Goal: Task Accomplishment & Management: Manage account settings

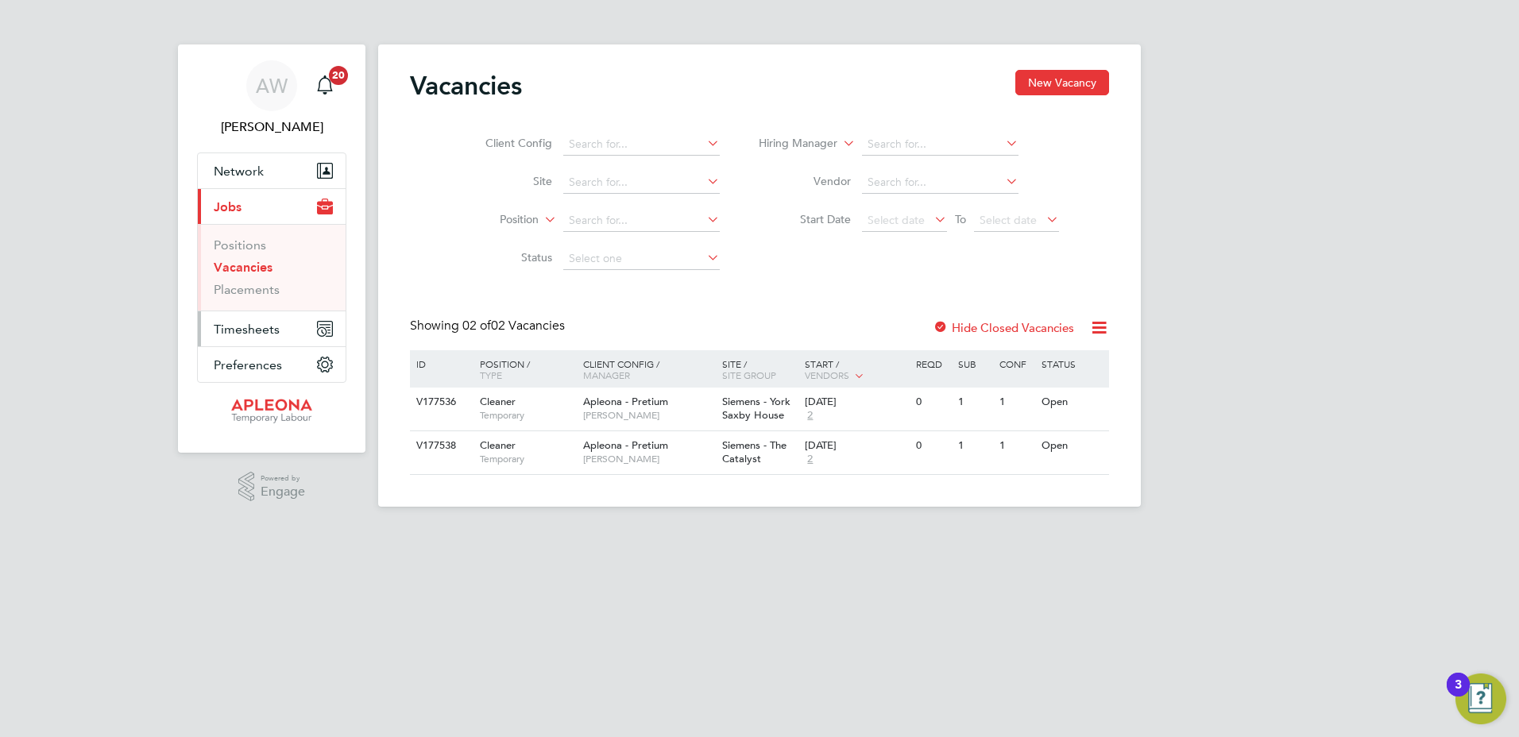
click at [257, 327] on span "Timesheets" at bounding box center [247, 329] width 66 height 15
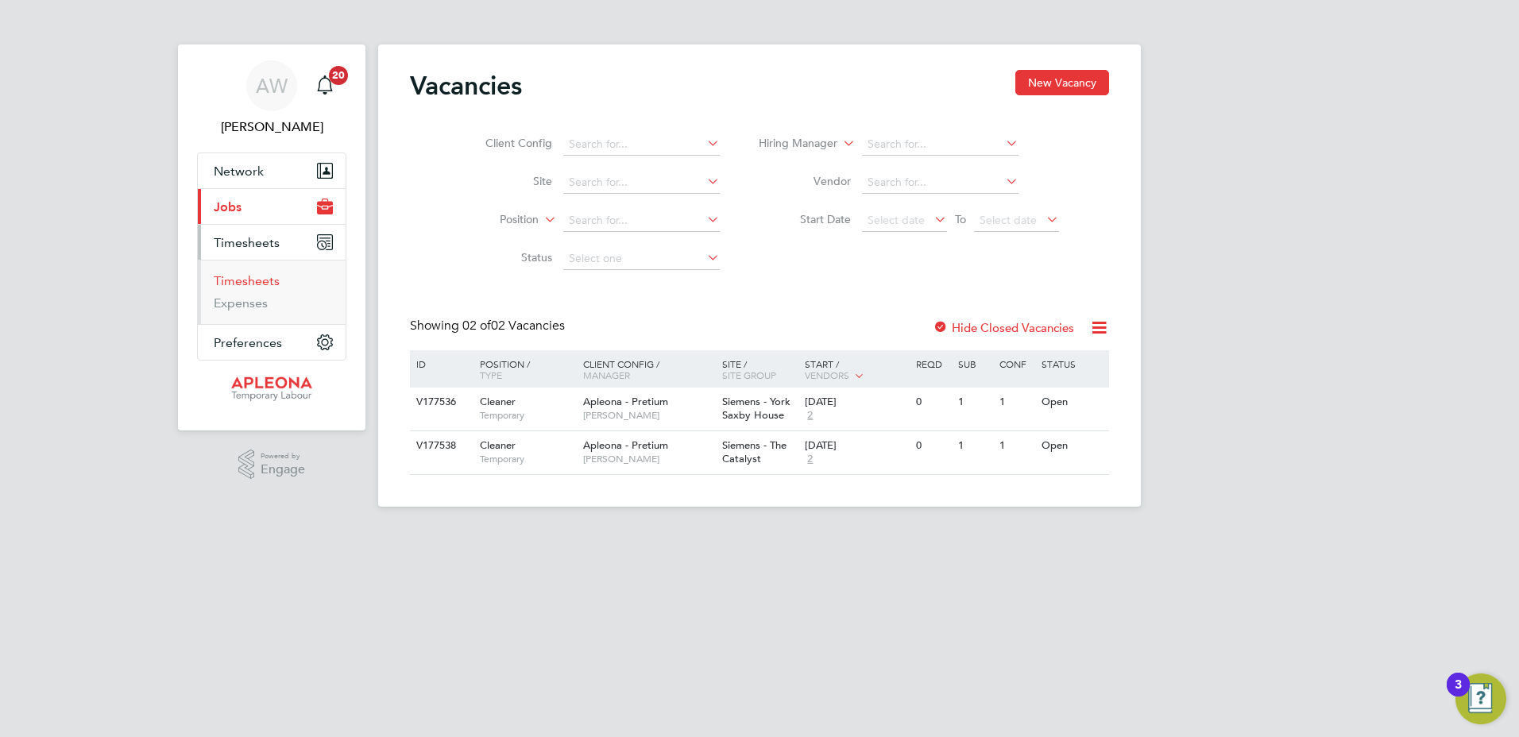
click at [247, 280] on link "Timesheets" at bounding box center [247, 280] width 66 height 15
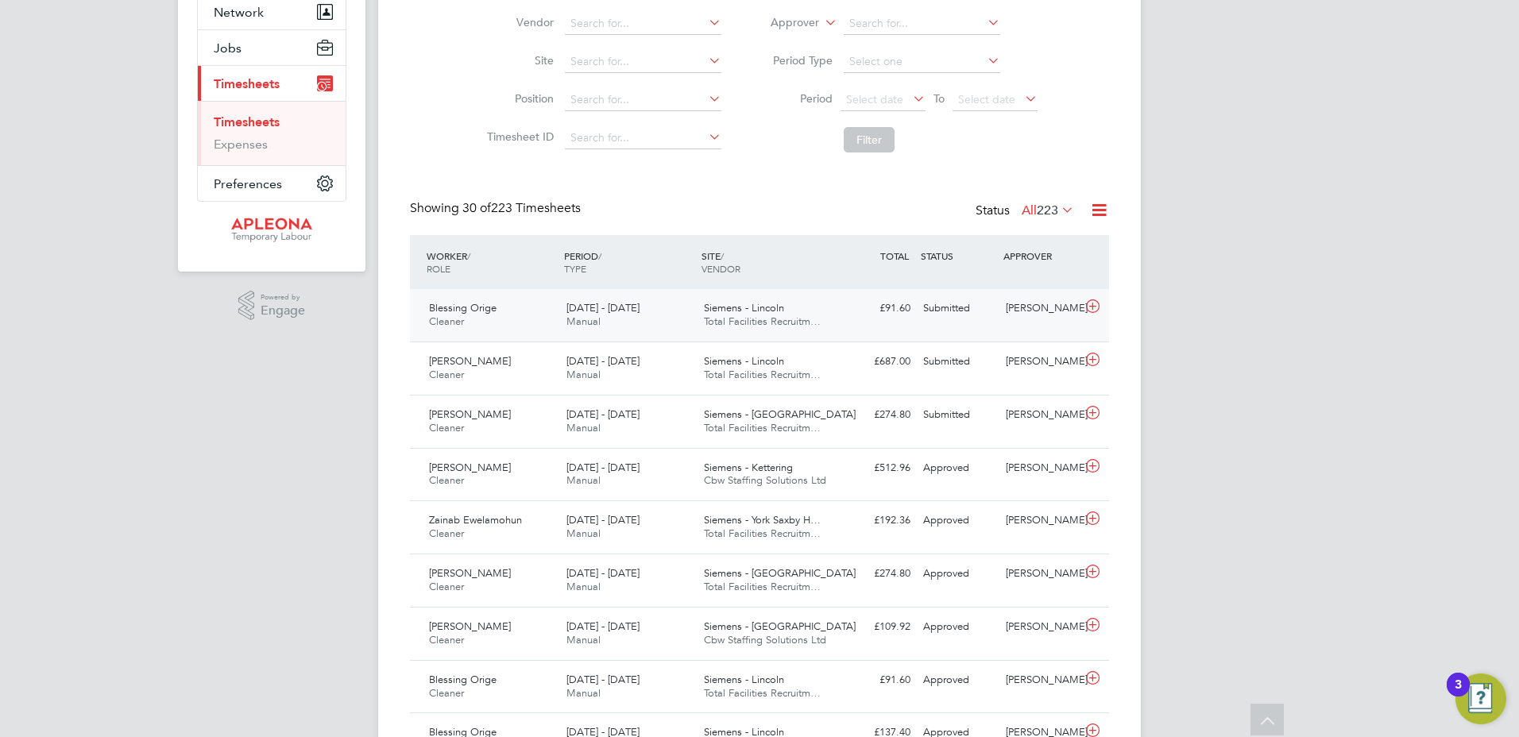
click at [740, 315] on div "Siemens - Lincoln Total Facilities Recruitm…" at bounding box center [766, 316] width 137 height 40
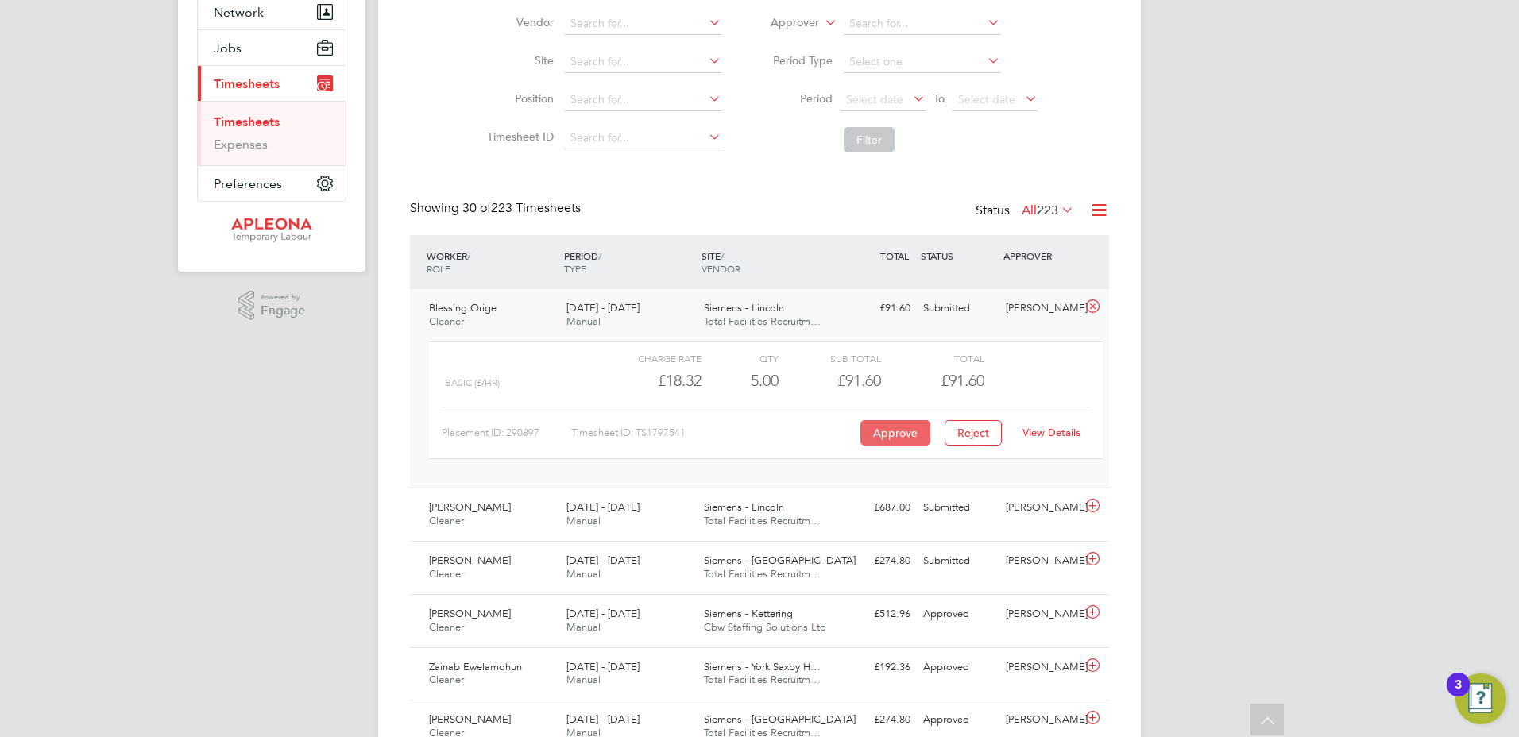
click at [887, 427] on button "Approve" at bounding box center [896, 432] width 70 height 25
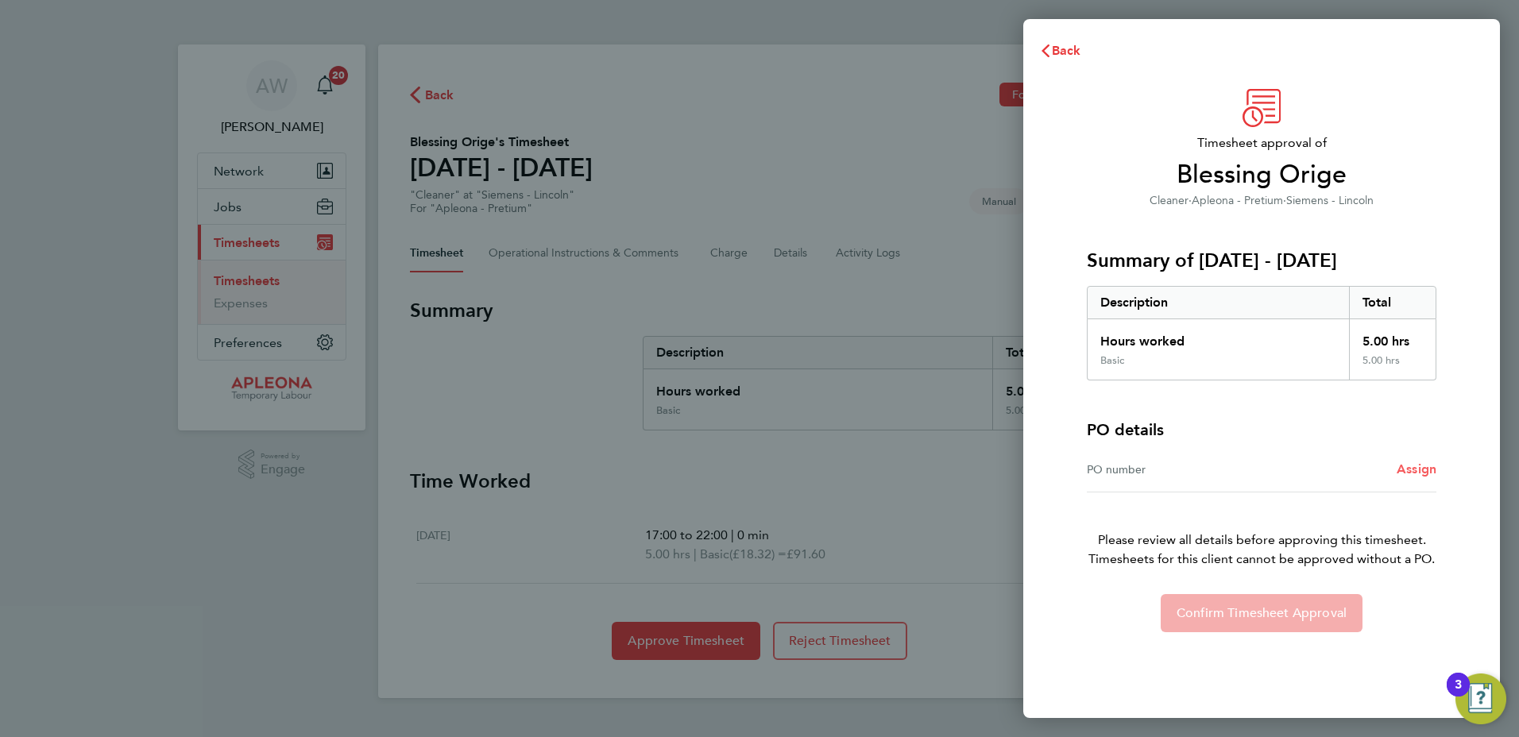
click at [1411, 466] on span "Assign" at bounding box center [1417, 469] width 40 height 15
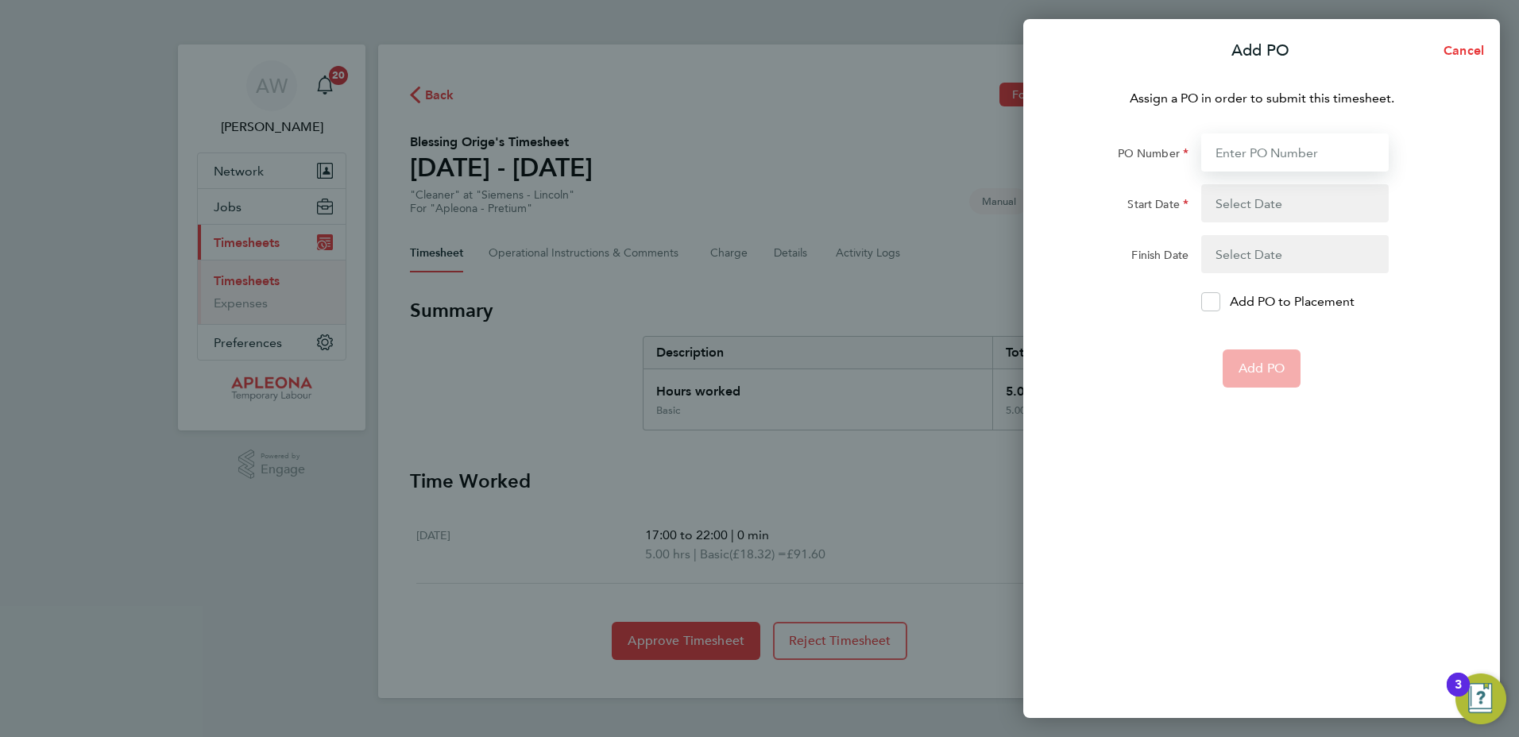
click at [1261, 153] on input "PO Number" at bounding box center [1295, 152] width 188 height 38
type input "PO2505263"
type input "14 Feb 25"
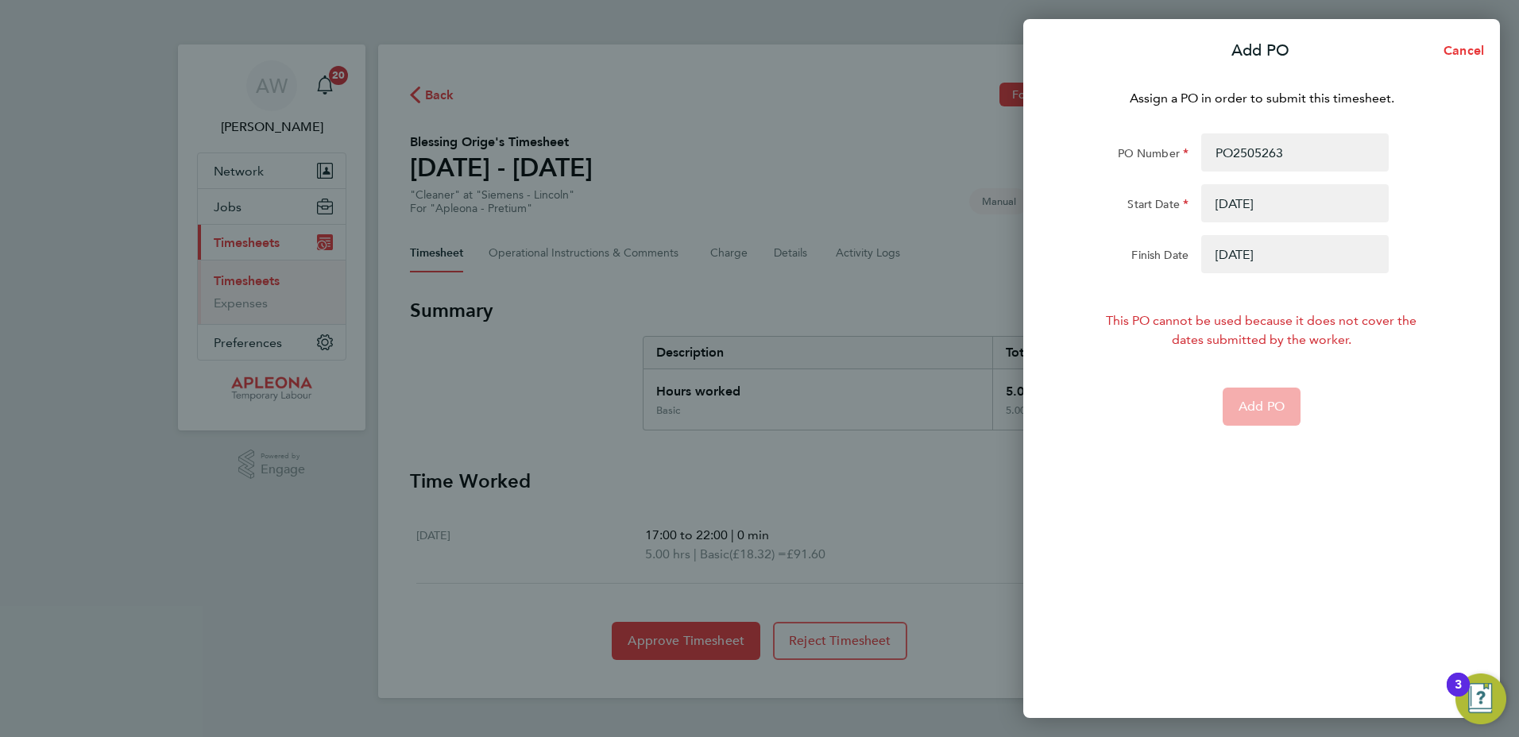
click at [1269, 252] on button "button" at bounding box center [1295, 254] width 188 height 38
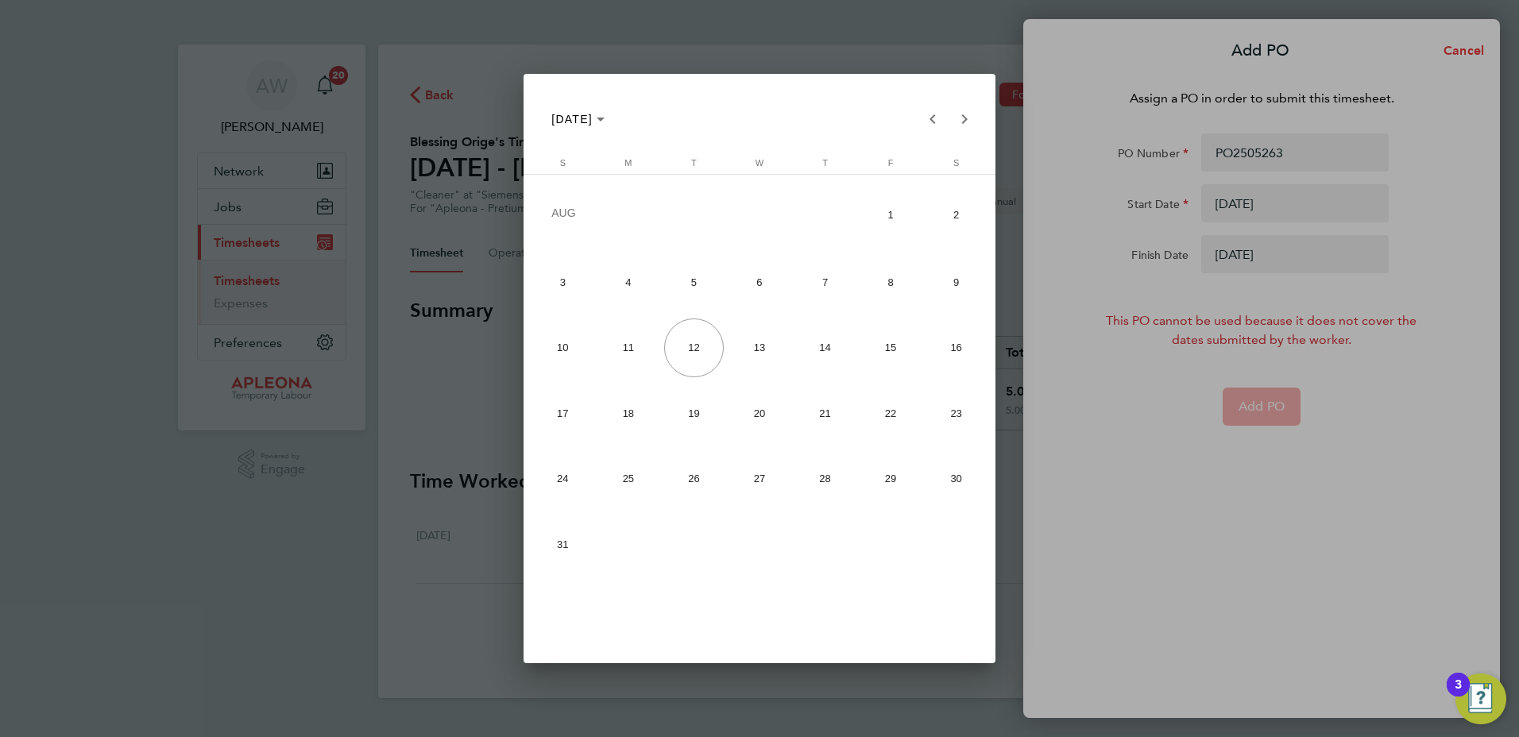
click at [571, 536] on span "31" at bounding box center [562, 544] width 59 height 59
type input "31 Aug 25"
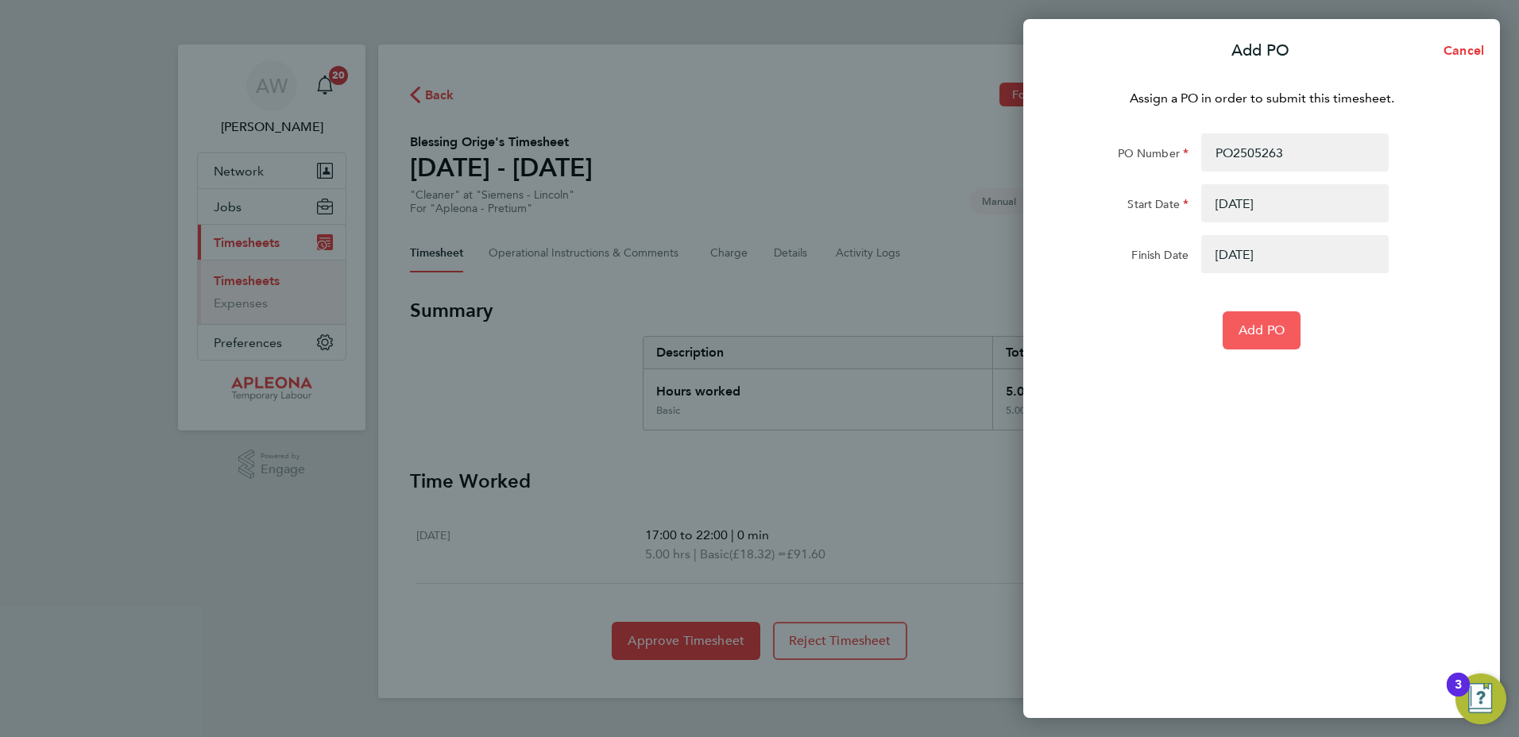
click at [1253, 327] on span "Add PO" at bounding box center [1262, 331] width 46 height 16
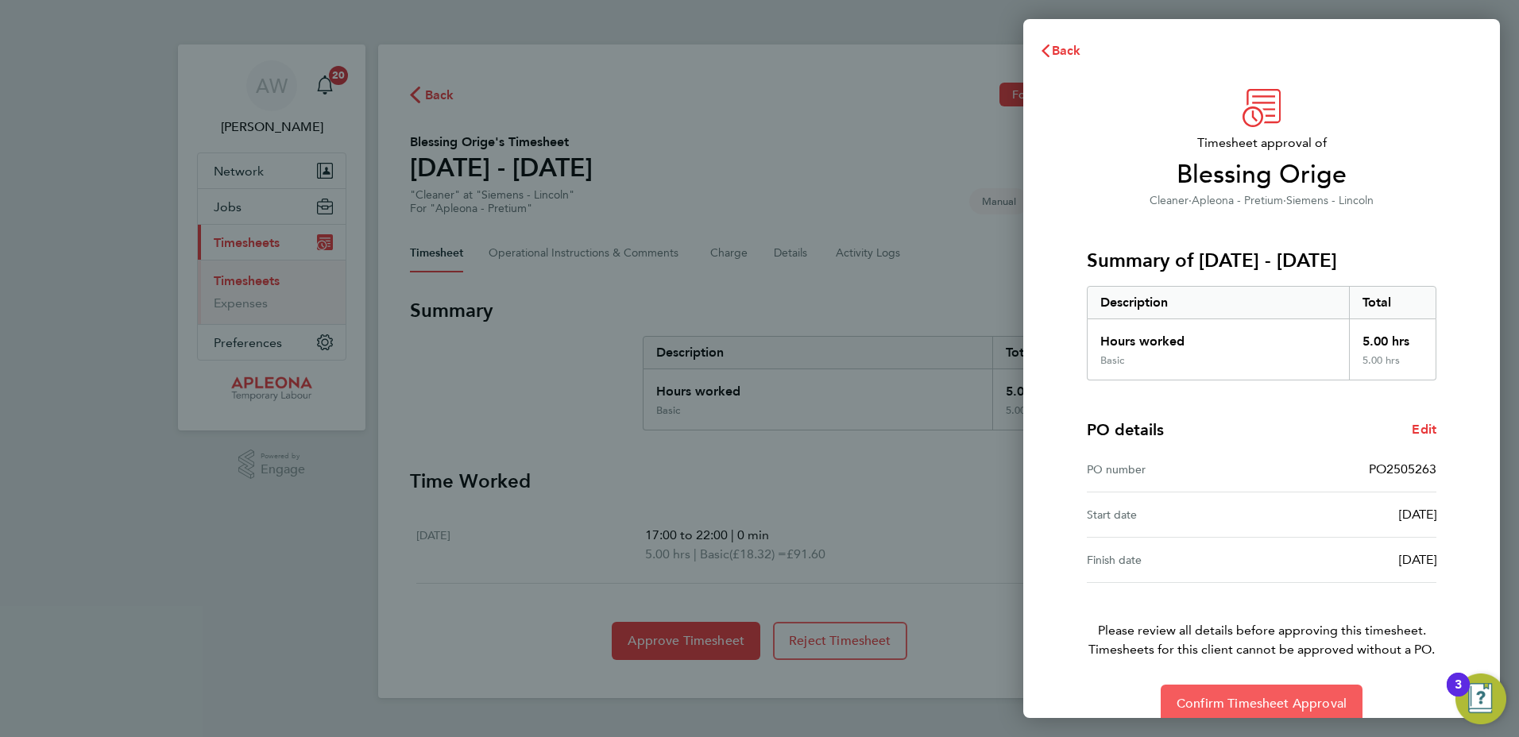
click at [1230, 700] on span "Confirm Timesheet Approval" at bounding box center [1262, 704] width 170 height 16
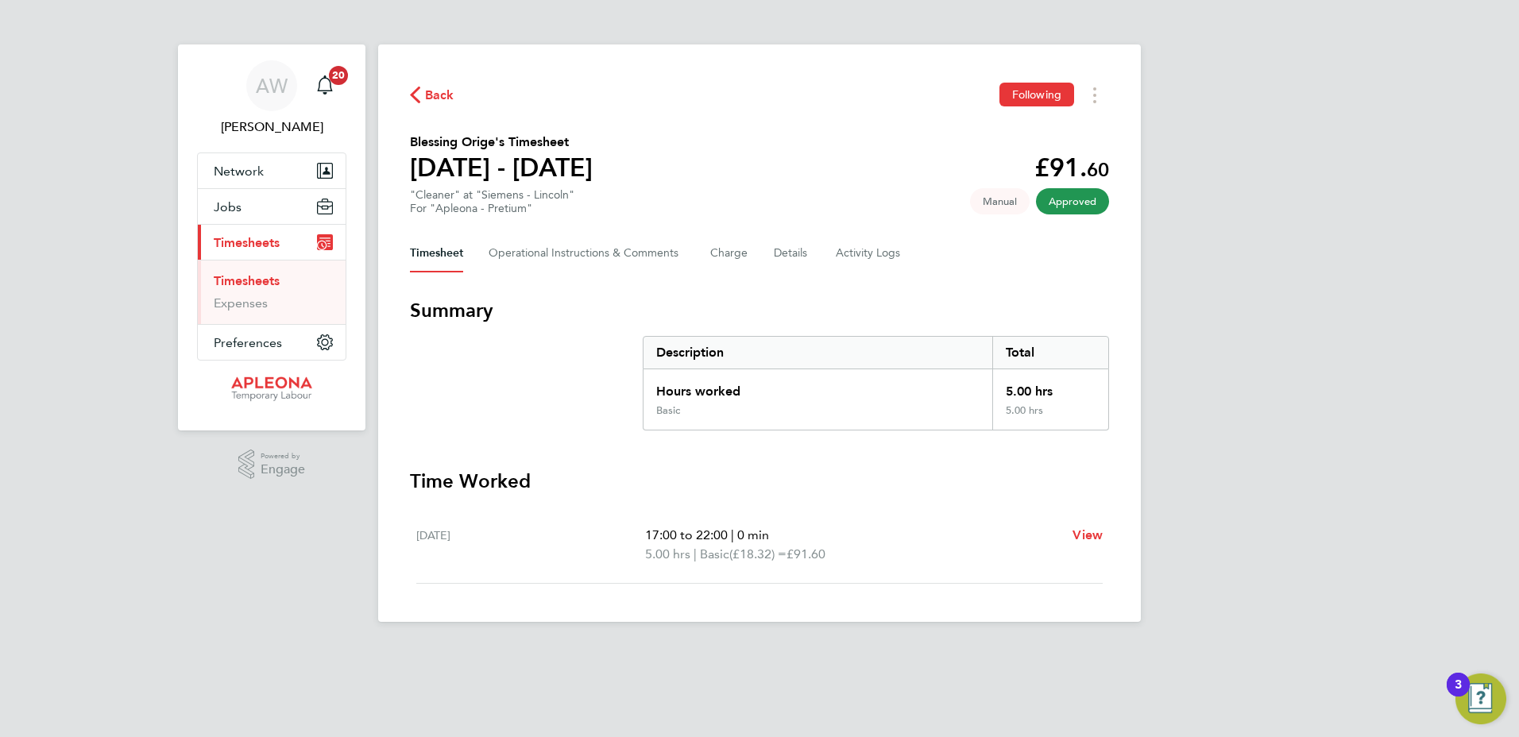
click at [258, 285] on link "Timesheets" at bounding box center [247, 280] width 66 height 15
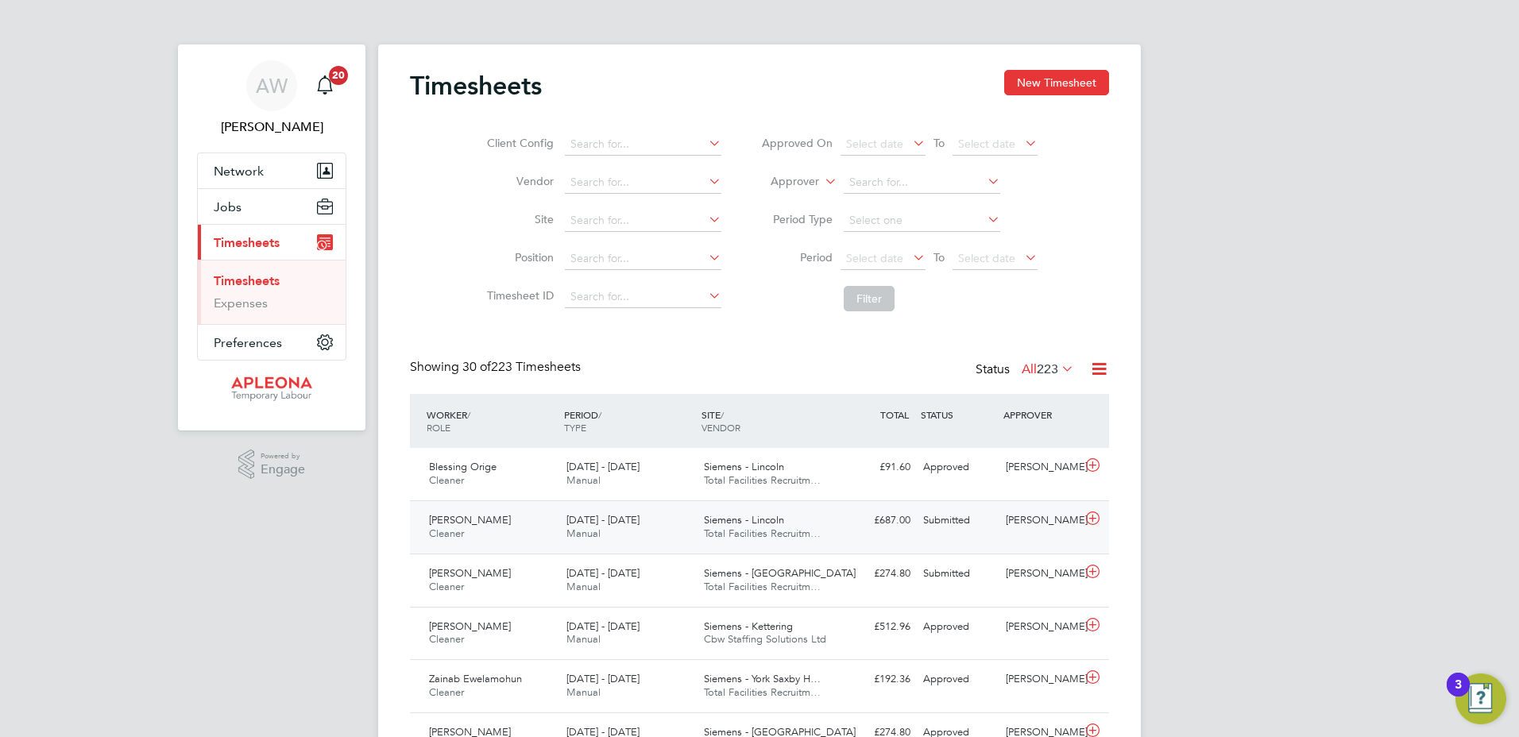
click at [744, 520] on span "Siemens - Lincoln" at bounding box center [744, 520] width 80 height 14
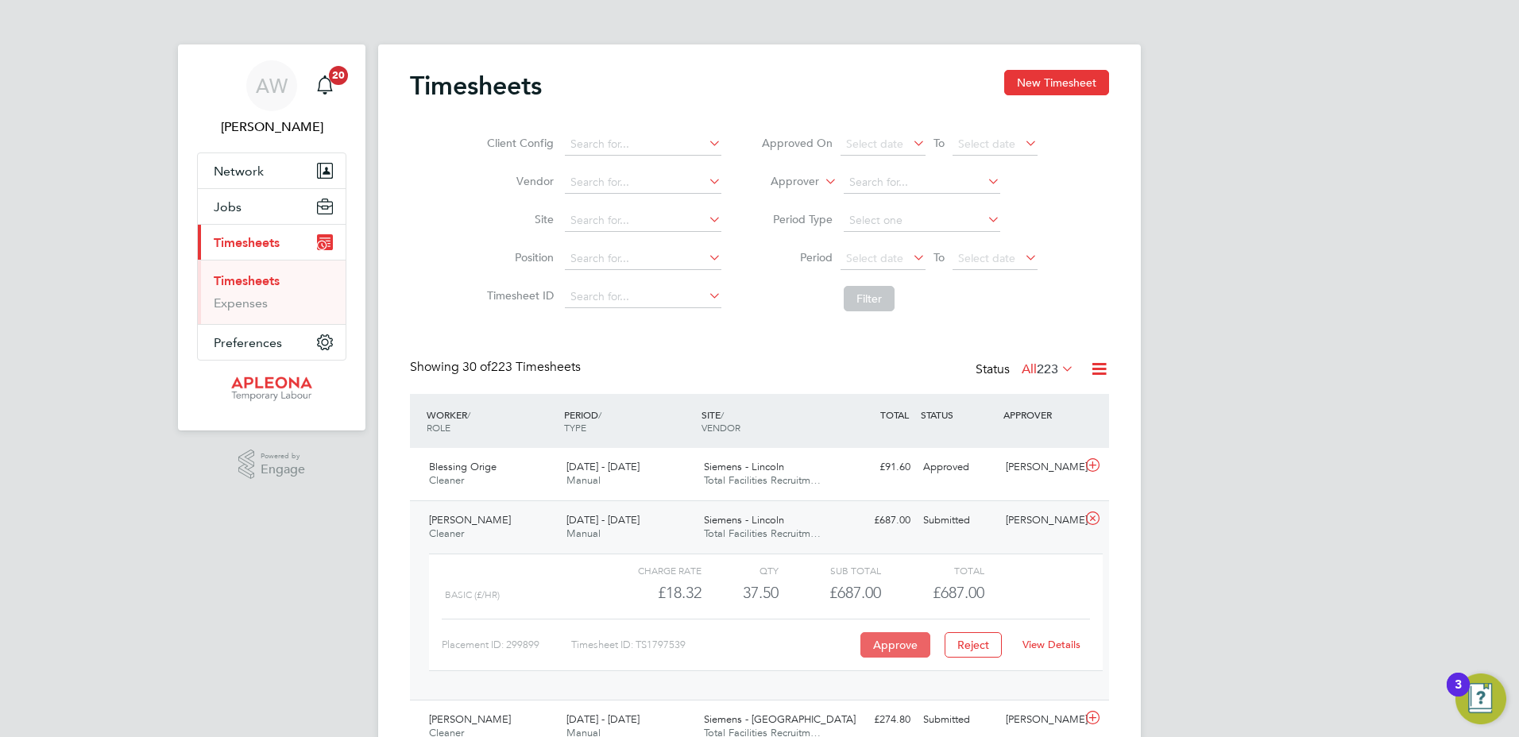
click at [894, 646] on button "Approve" at bounding box center [896, 645] width 70 height 25
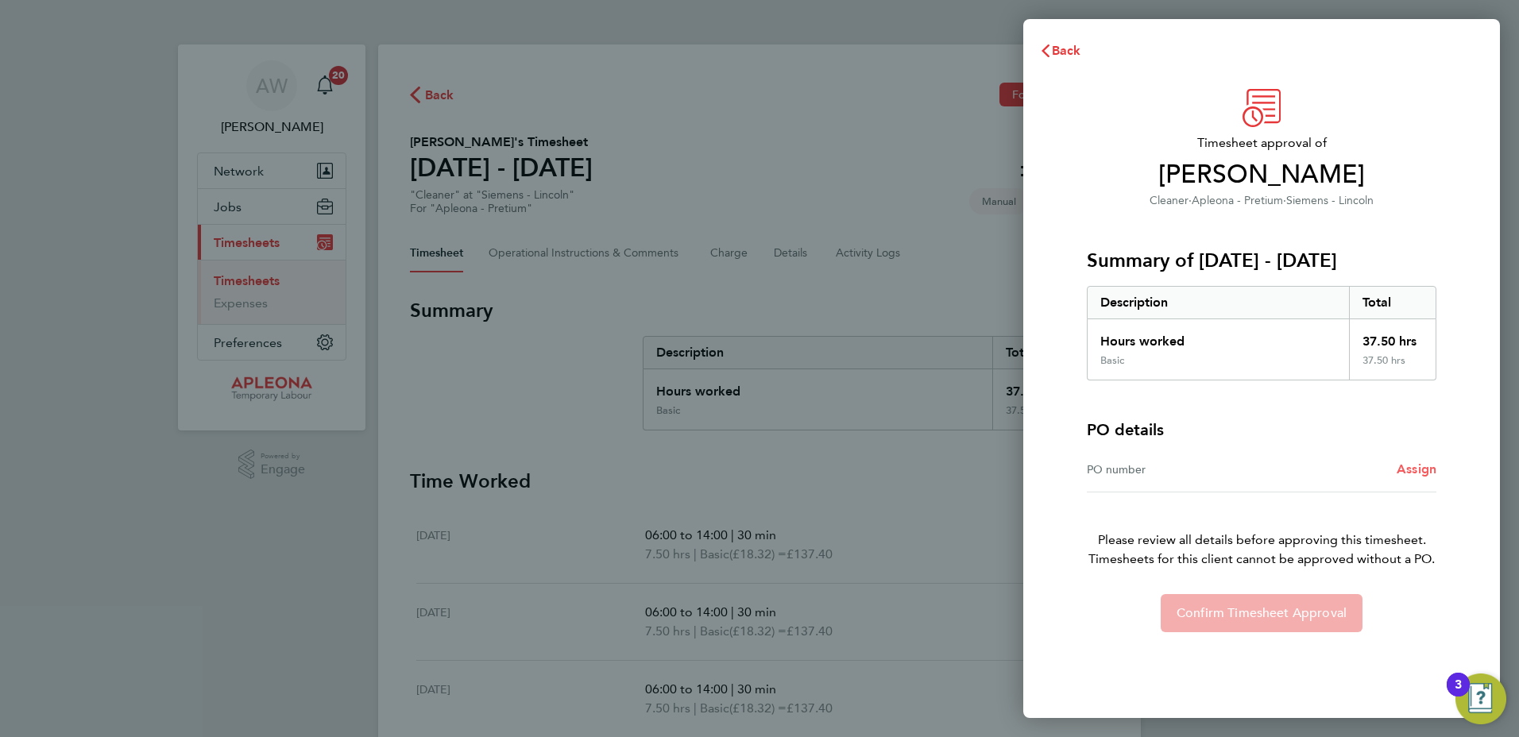
click at [1411, 470] on span "Assign" at bounding box center [1417, 469] width 40 height 15
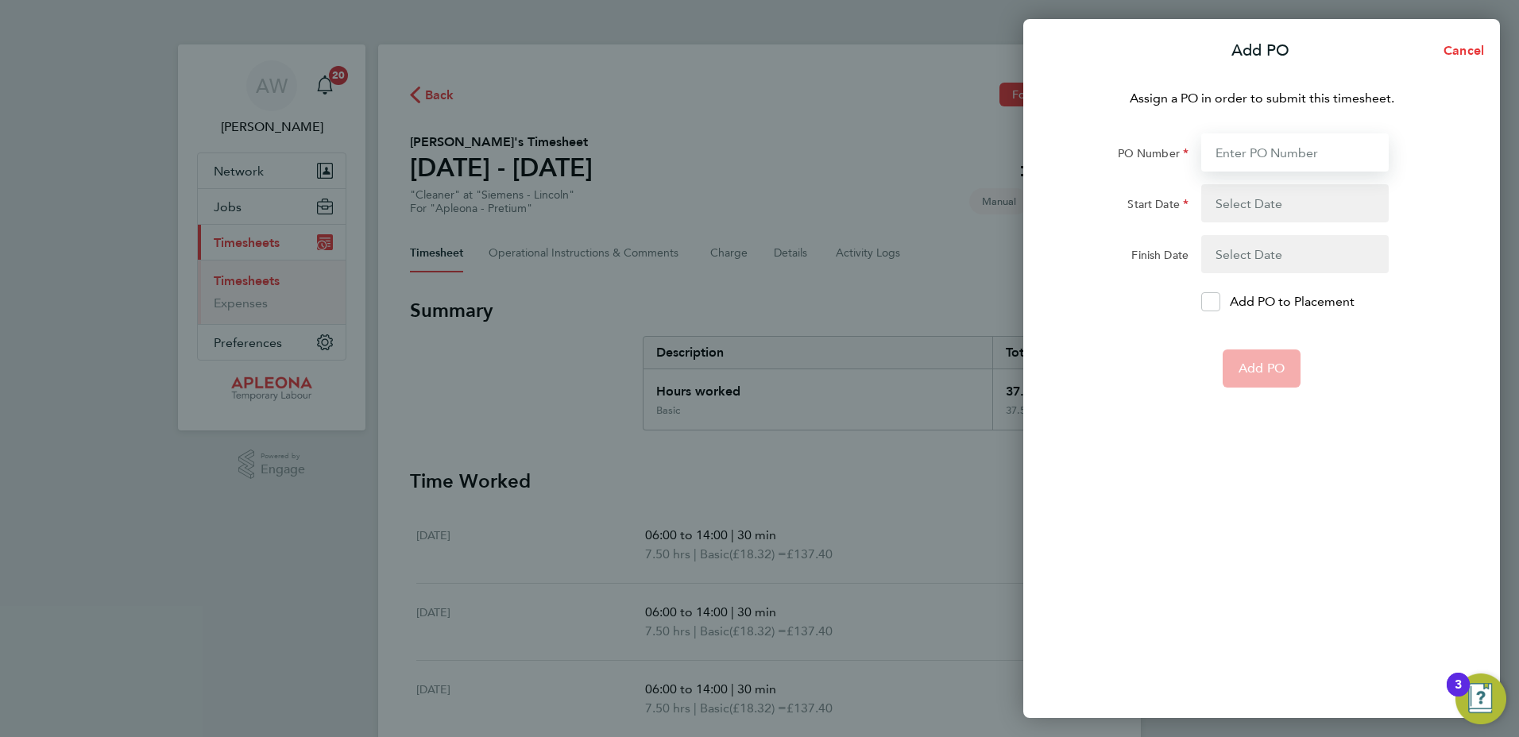
click at [1270, 154] on input "PO Number" at bounding box center [1295, 152] width 188 height 38
type input "PO2521630"
click at [1097, 354] on div "Add PO" at bounding box center [1262, 369] width 400 height 38
click at [1248, 199] on button "button" at bounding box center [1295, 203] width 188 height 38
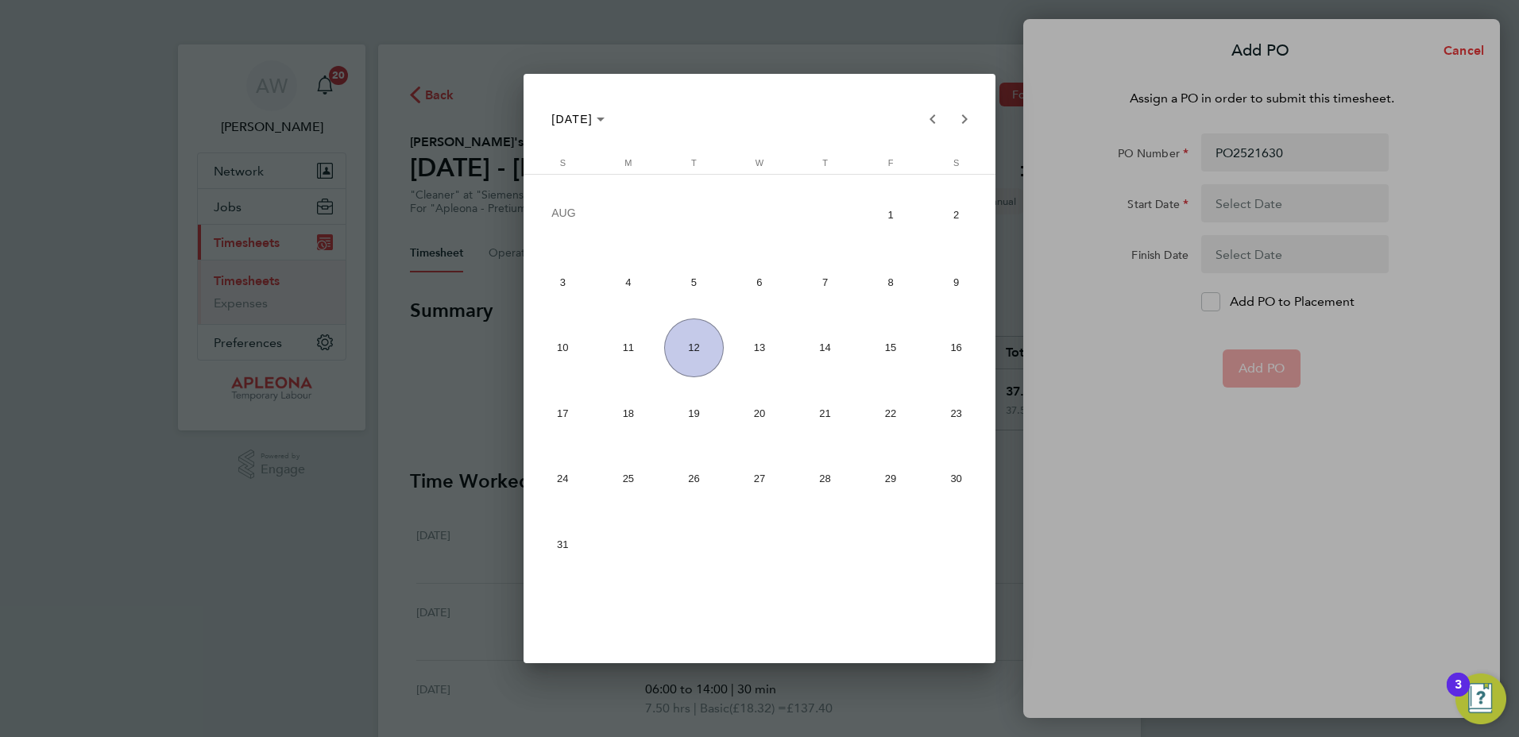
click at [889, 218] on span "1" at bounding box center [890, 215] width 59 height 63
type input "01 Aug 25"
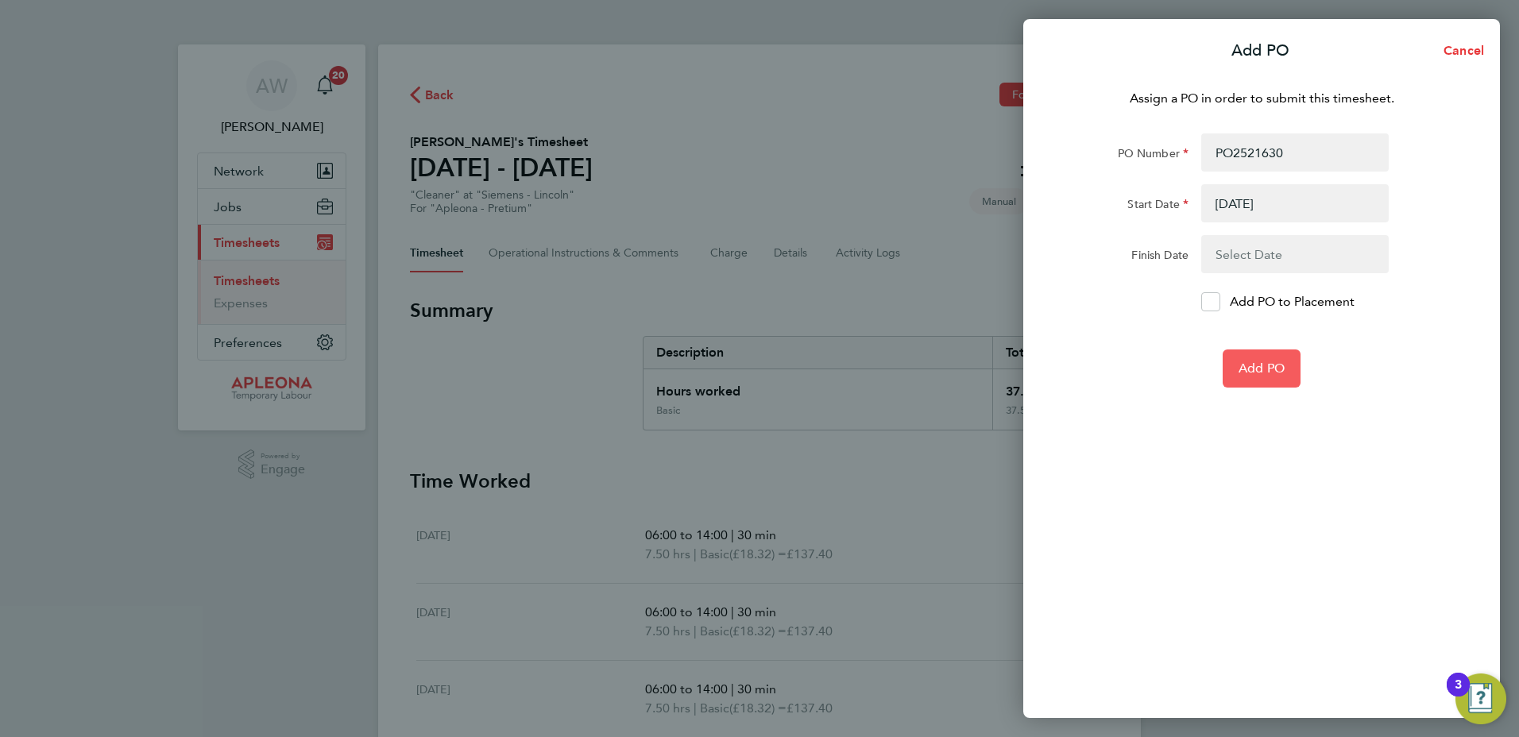
click at [1258, 365] on span "Add PO" at bounding box center [1262, 369] width 46 height 16
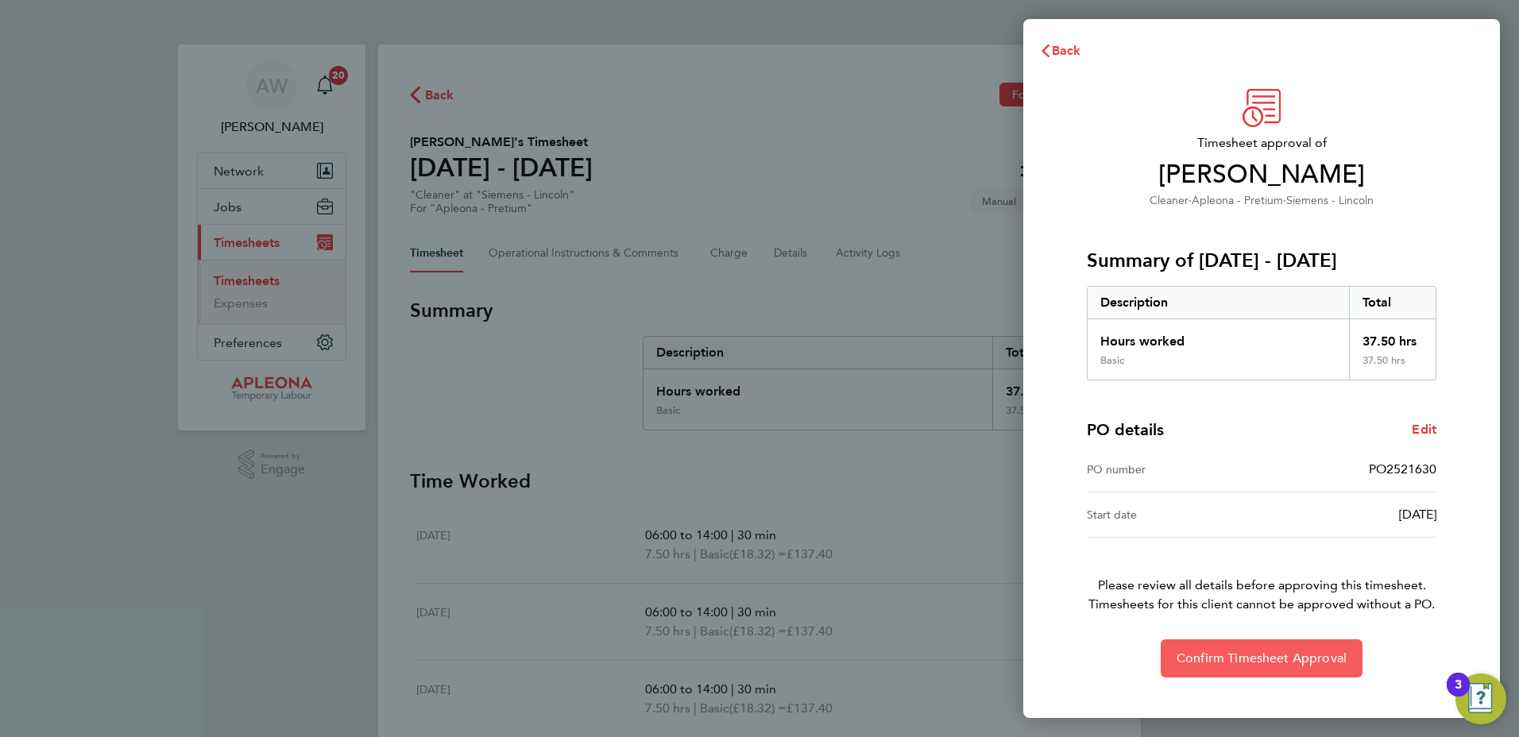
click at [1252, 656] on span "Confirm Timesheet Approval" at bounding box center [1262, 659] width 170 height 16
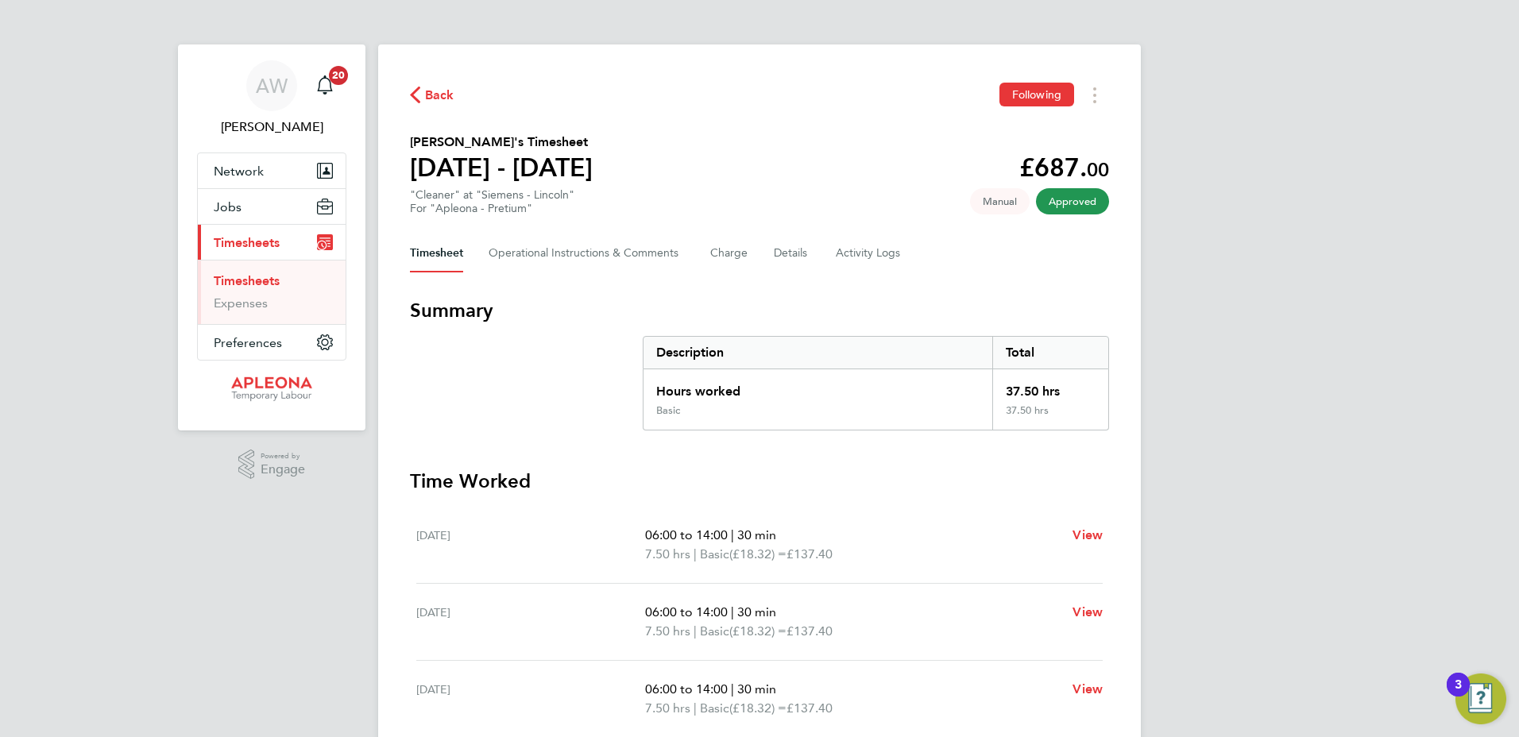
click at [238, 279] on link "Timesheets" at bounding box center [247, 280] width 66 height 15
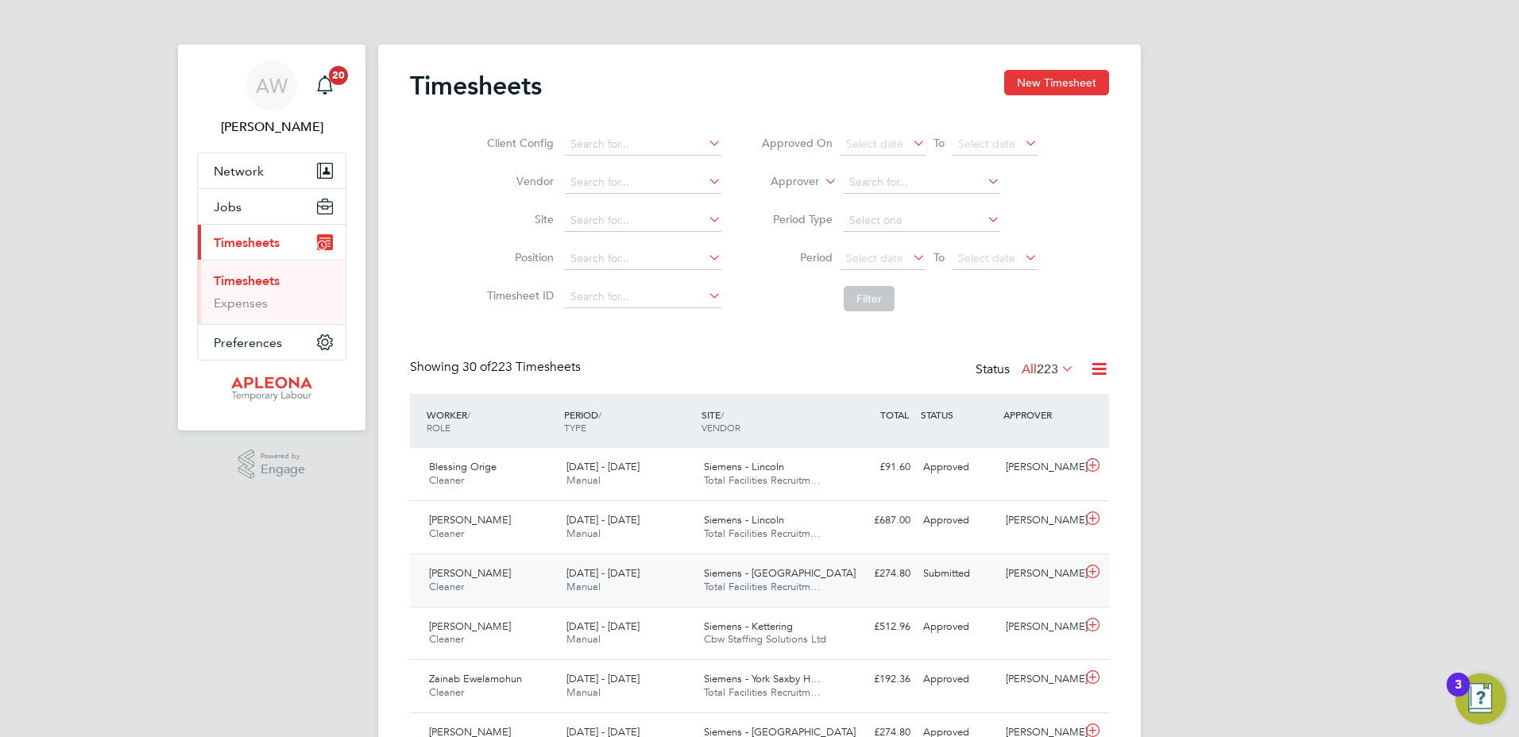
click at [738, 585] on span "Total Facilities Recruitm…" at bounding box center [762, 587] width 117 height 14
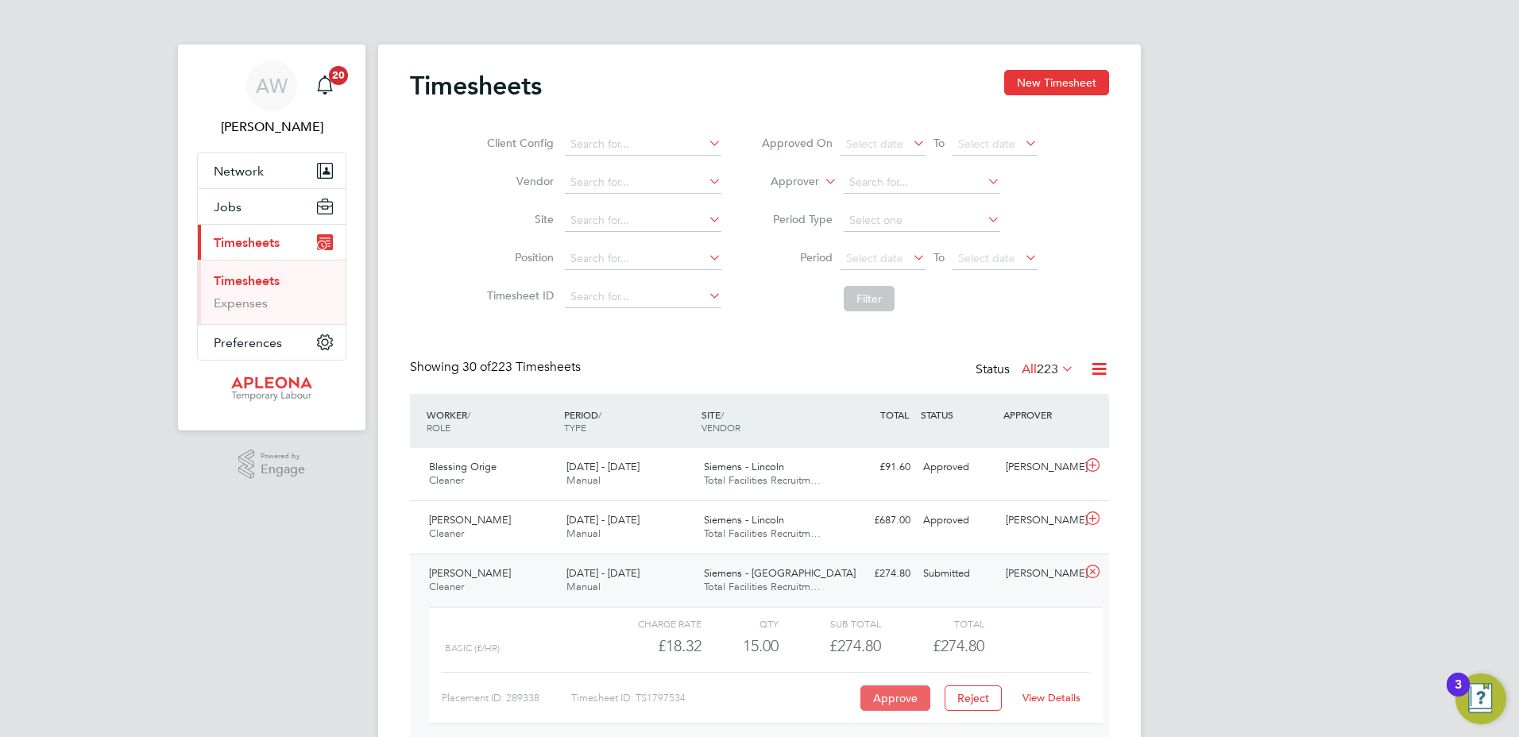
click at [888, 700] on button "Approve" at bounding box center [896, 698] width 70 height 25
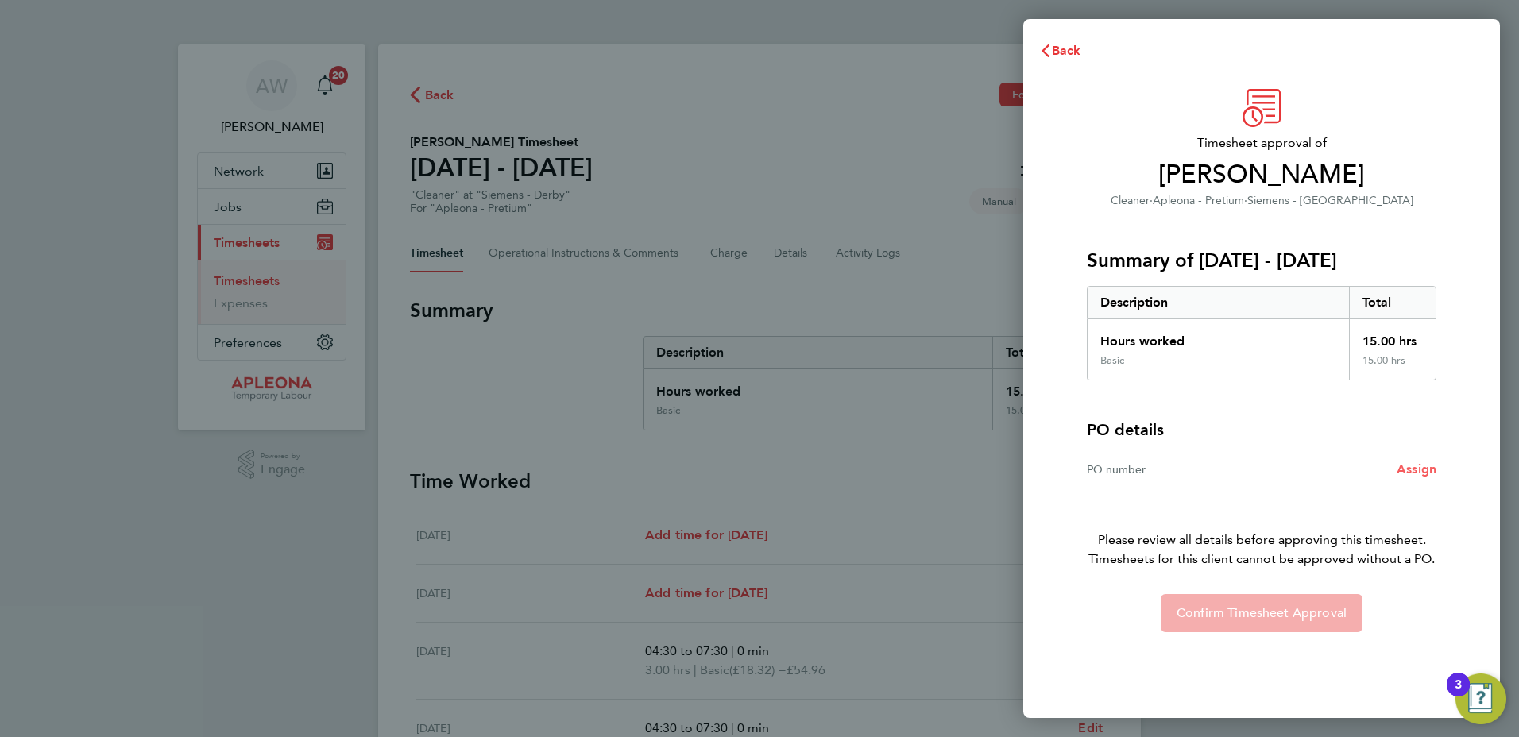
click at [1430, 465] on span "Assign" at bounding box center [1417, 469] width 40 height 15
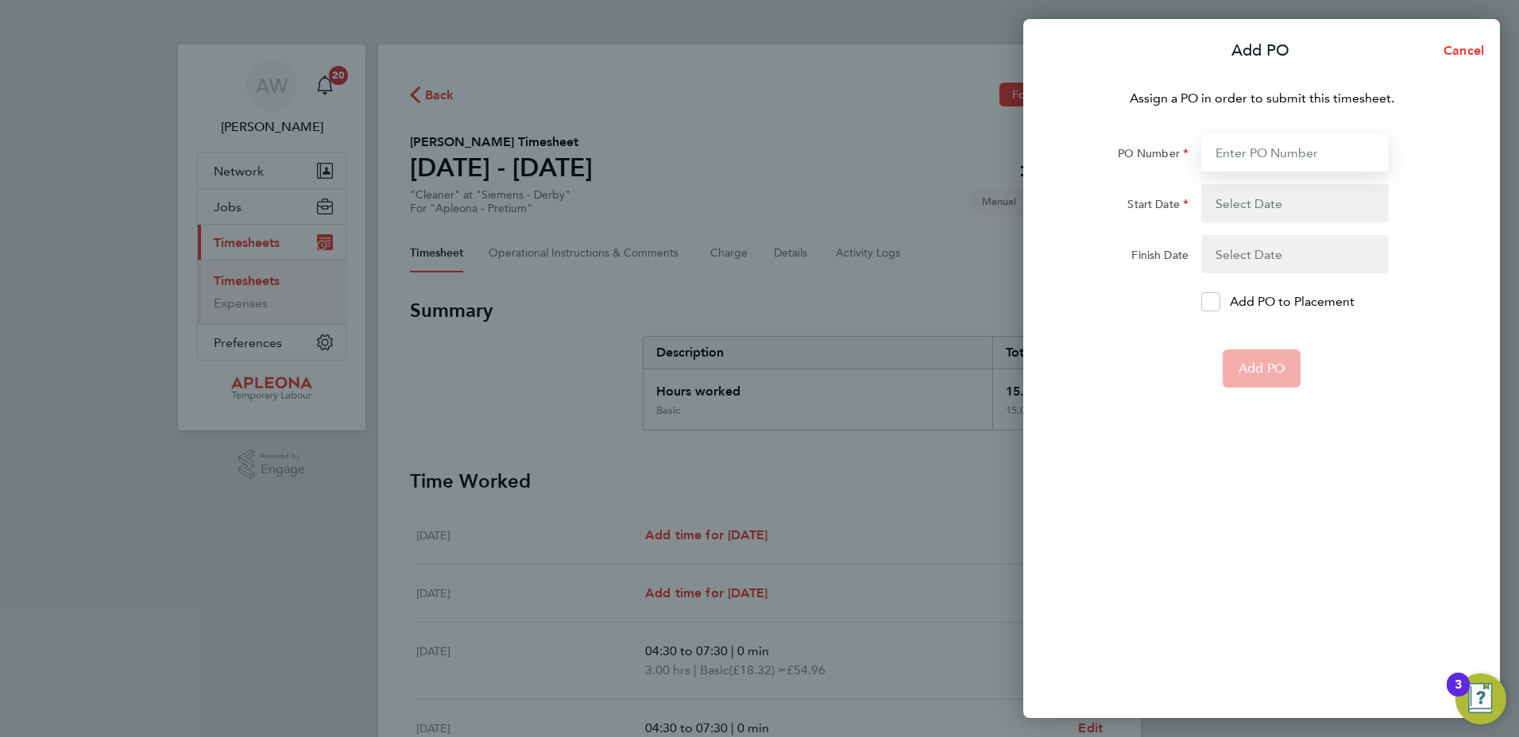
click at [1269, 155] on input "PO Number" at bounding box center [1295, 152] width 188 height 38
type input "PO2517568"
type input "[DATE]"
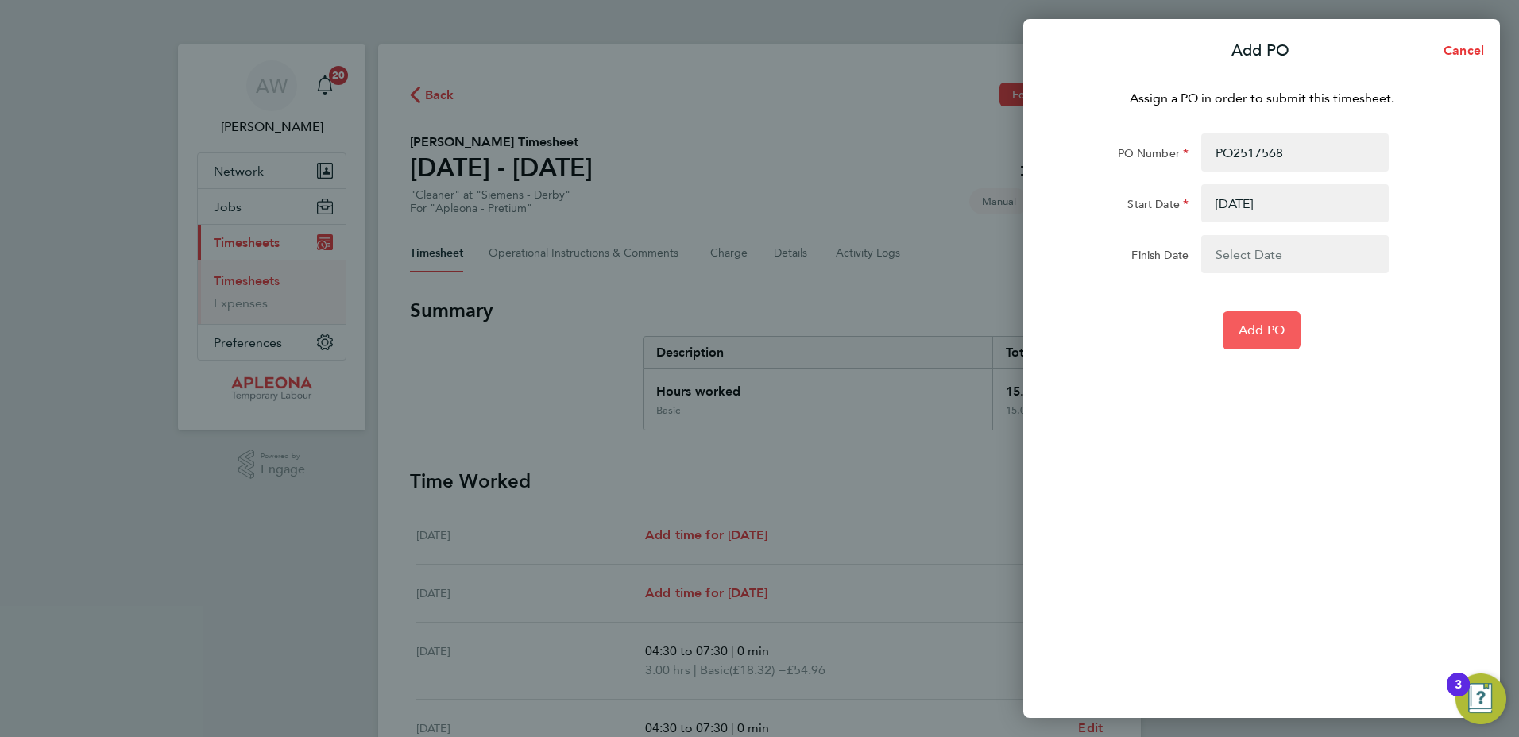
click at [1251, 333] on span "Add PO" at bounding box center [1262, 331] width 46 height 16
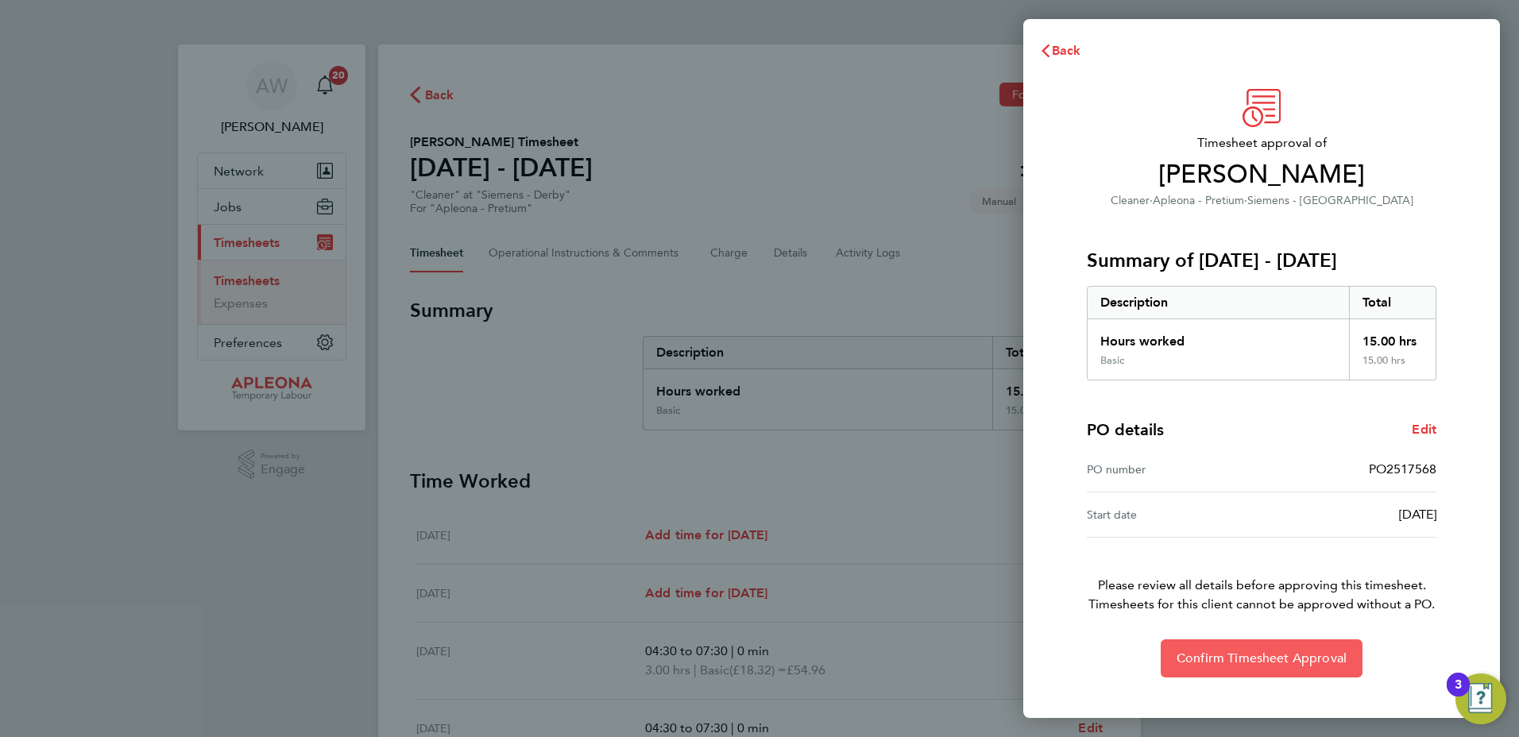
click at [1244, 660] on span "Confirm Timesheet Approval" at bounding box center [1262, 659] width 170 height 16
